Goal: Transaction & Acquisition: Obtain resource

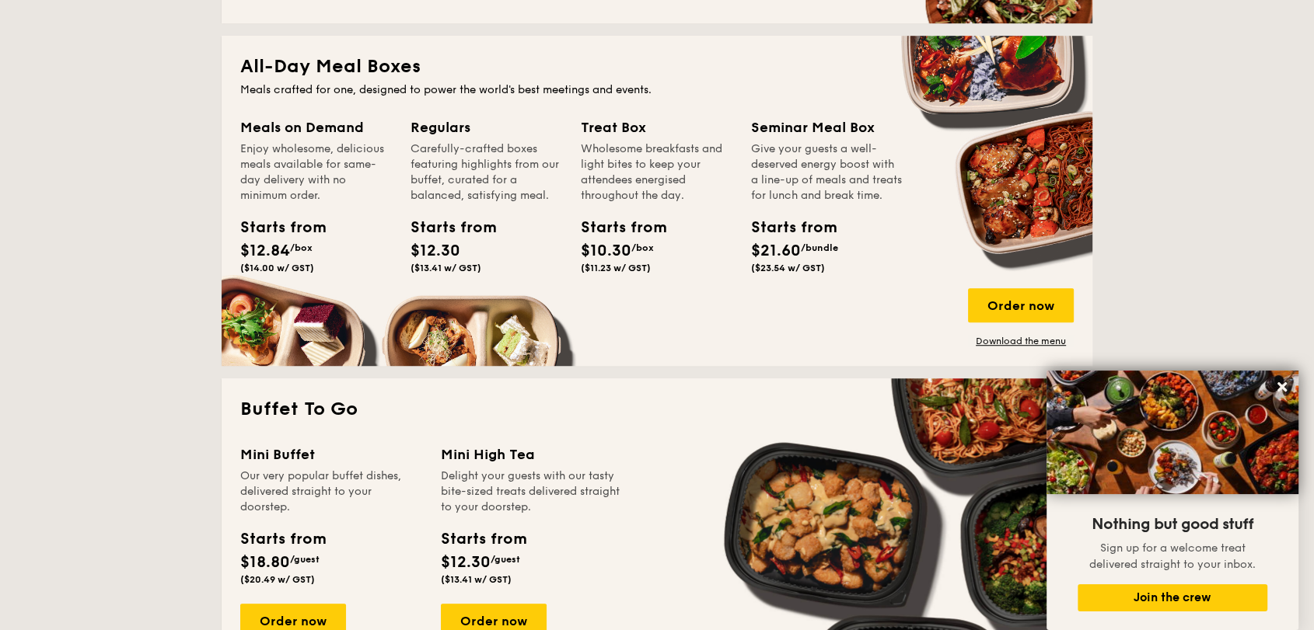
scroll to position [1011, 0]
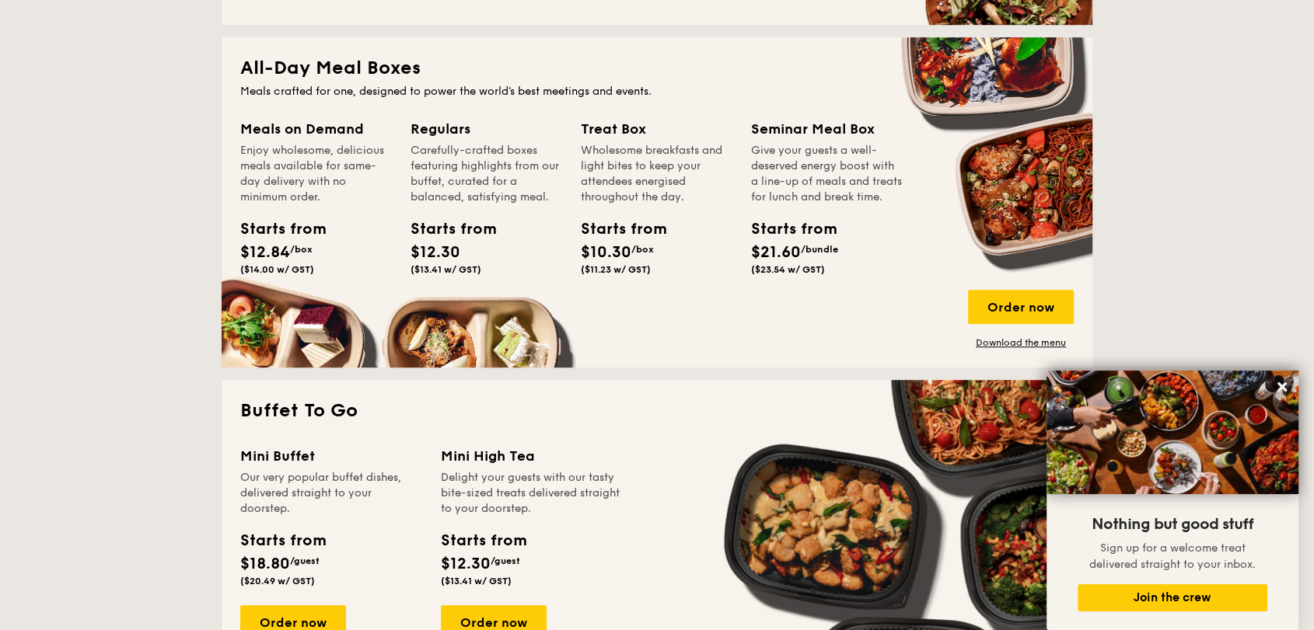
click at [547, 374] on div "[DATE] The best of local cuisine with a modern twist, perfect for indulging in …" at bounding box center [657, 364] width 871 height 2025
click at [1032, 306] on div "Order now" at bounding box center [1021, 307] width 106 height 34
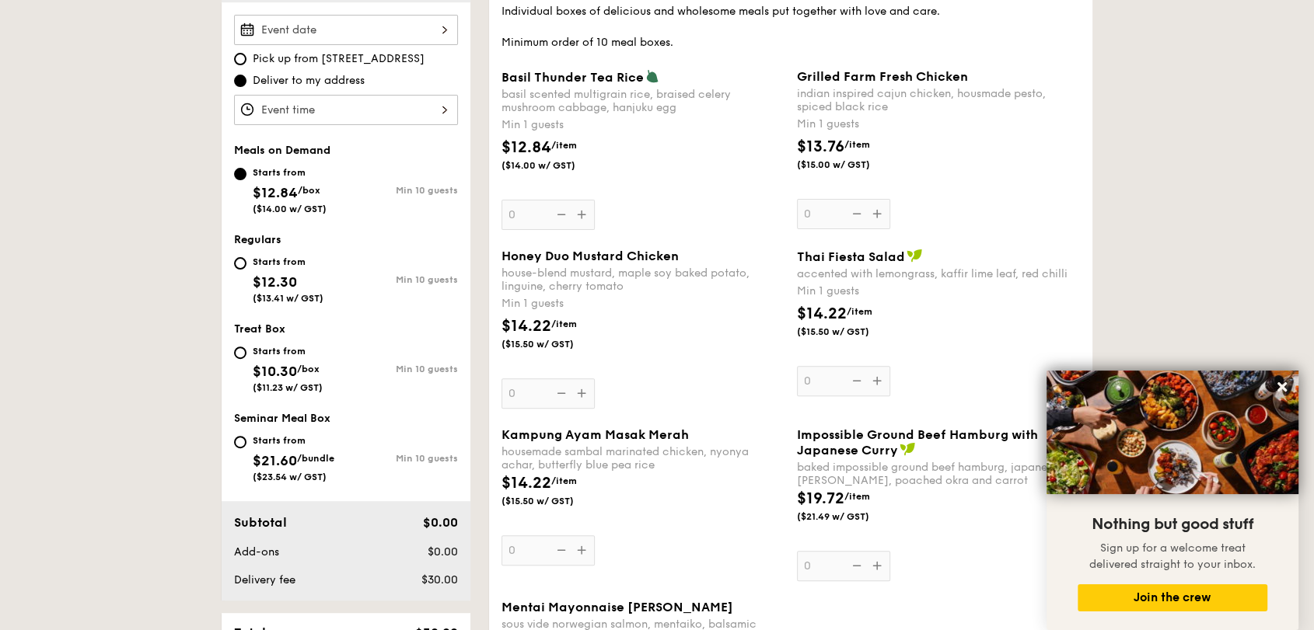
scroll to position [466, 0]
click at [242, 269] on div "Starts from $12.30 ($13.41 w/ GST)" at bounding box center [290, 277] width 112 height 51
click at [242, 269] on input "Starts from $12.30 ($13.41 w/ GST) Min 10 guests" at bounding box center [240, 263] width 12 height 12
radio input "true"
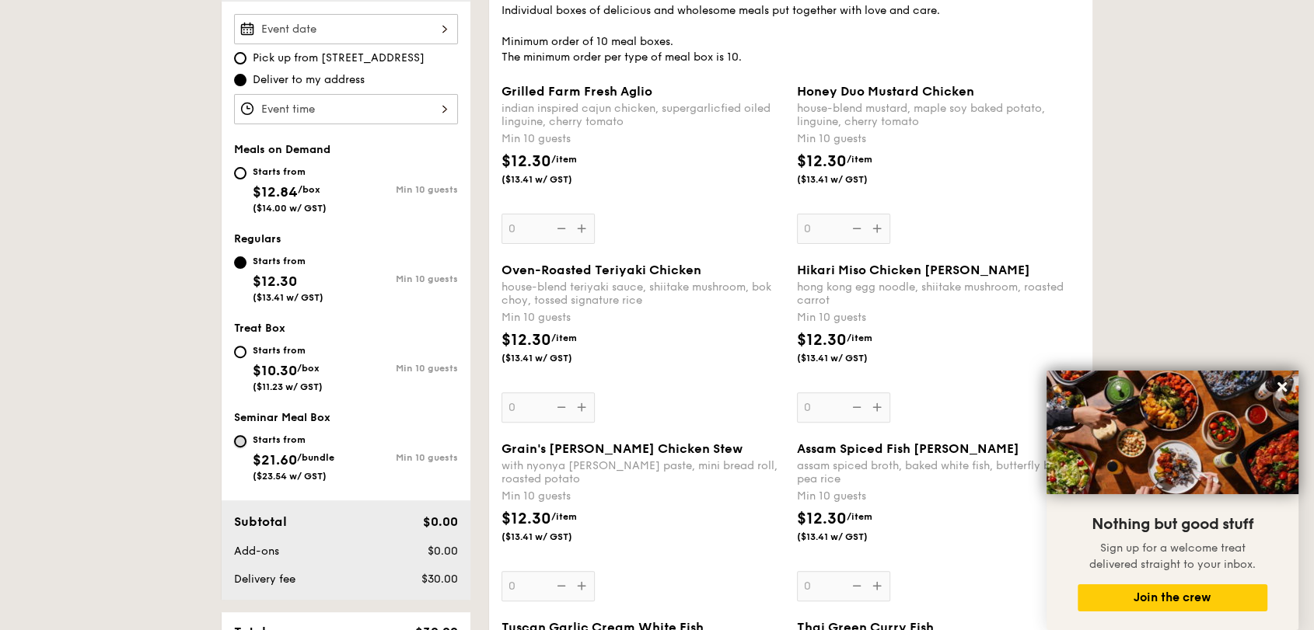
click at [239, 439] on input "Starts from $21.60 /bundle ($23.54 w/ GST) Min 10 guests" at bounding box center [240, 441] width 12 height 12
radio input "true"
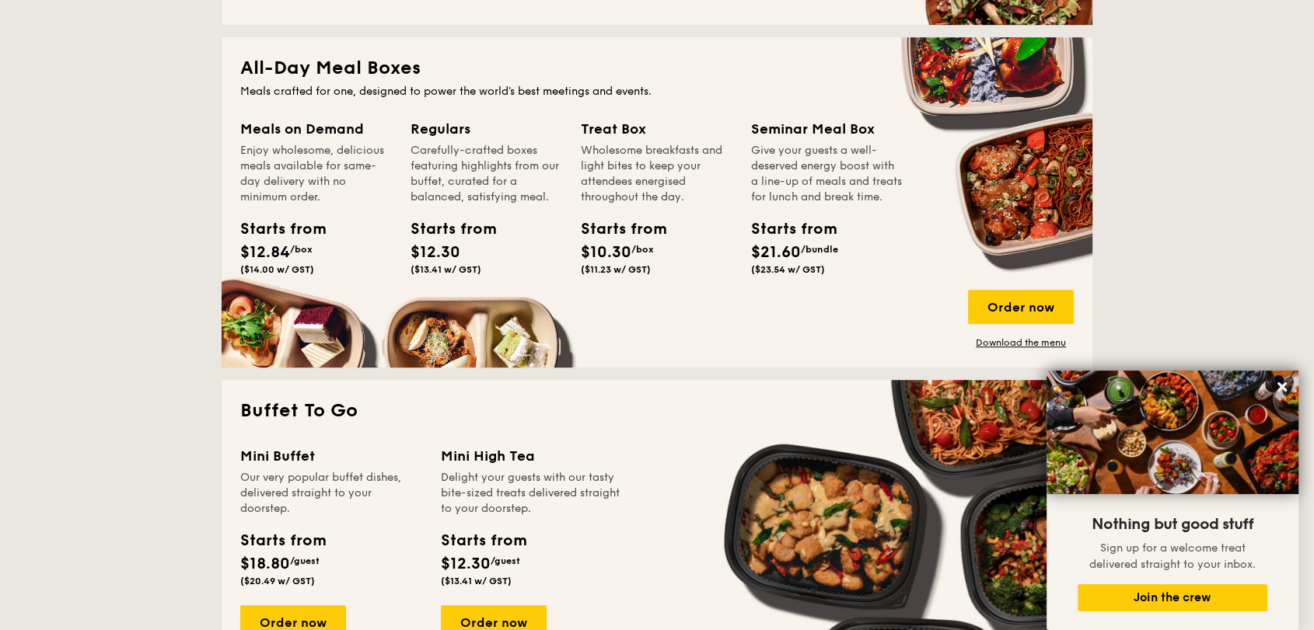
scroll to position [2710, 0]
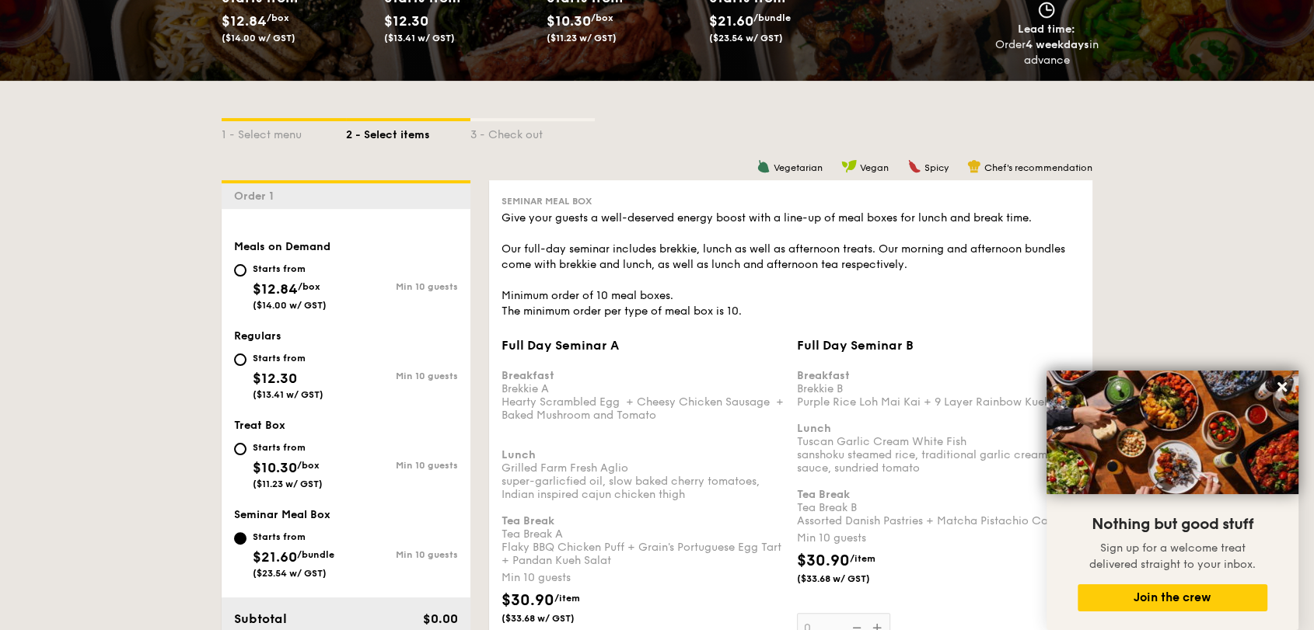
scroll to position [576, 0]
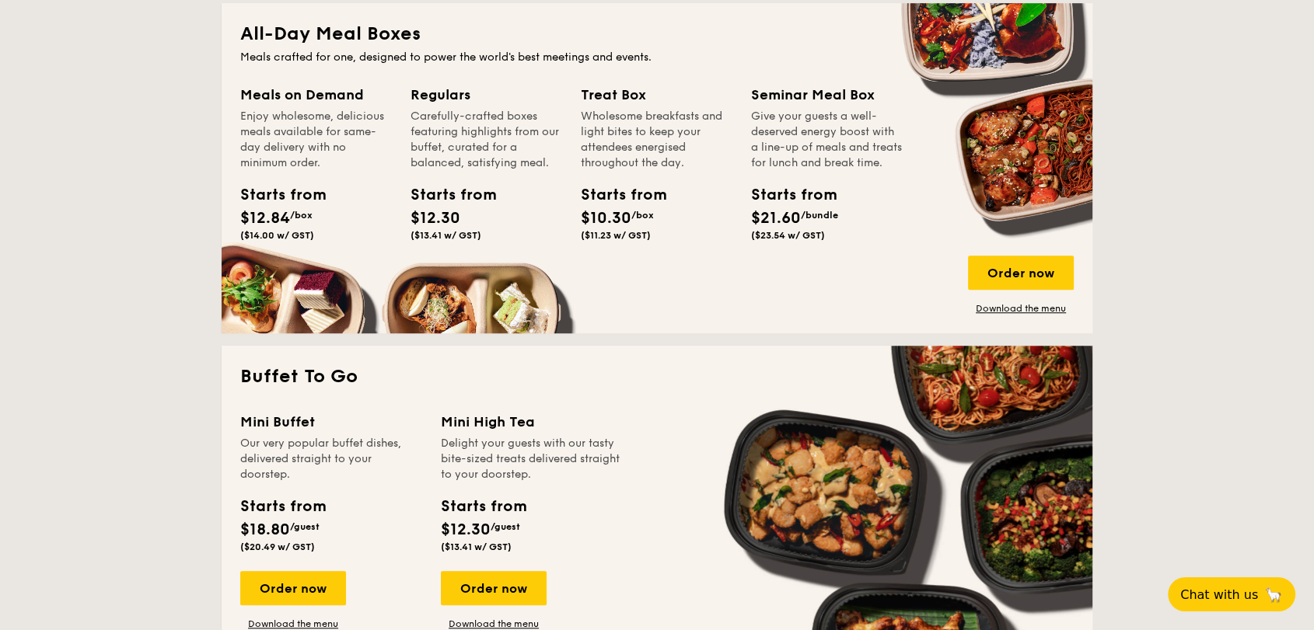
scroll to position [1046, 0]
click at [1015, 307] on link "Download the menu" at bounding box center [1021, 308] width 106 height 12
